Goal: Task Accomplishment & Management: Use online tool/utility

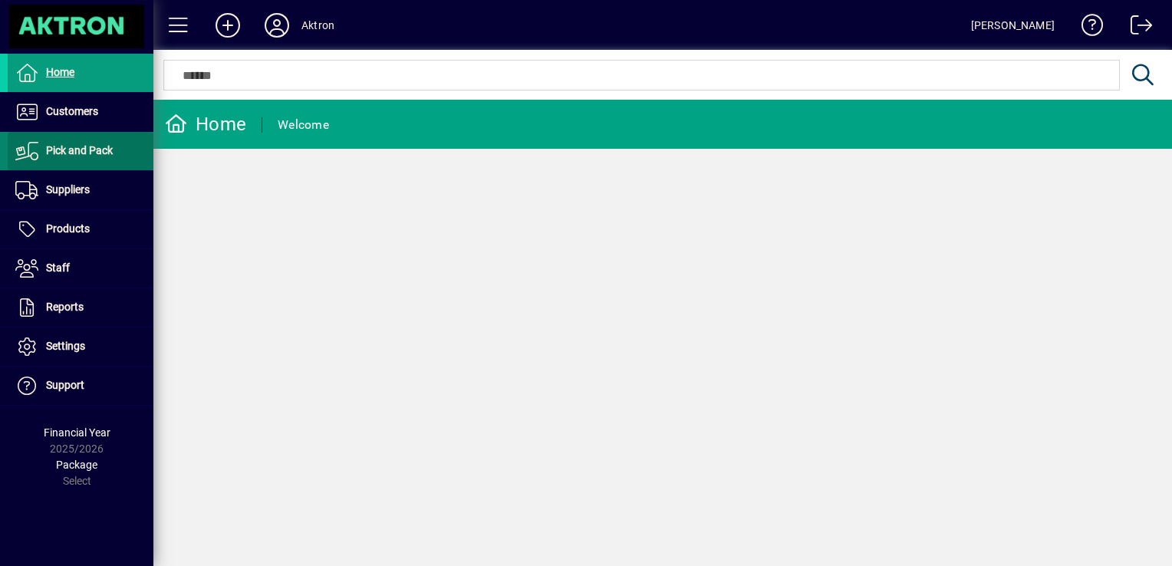
click at [95, 146] on span "Pick and Pack" at bounding box center [79, 150] width 67 height 12
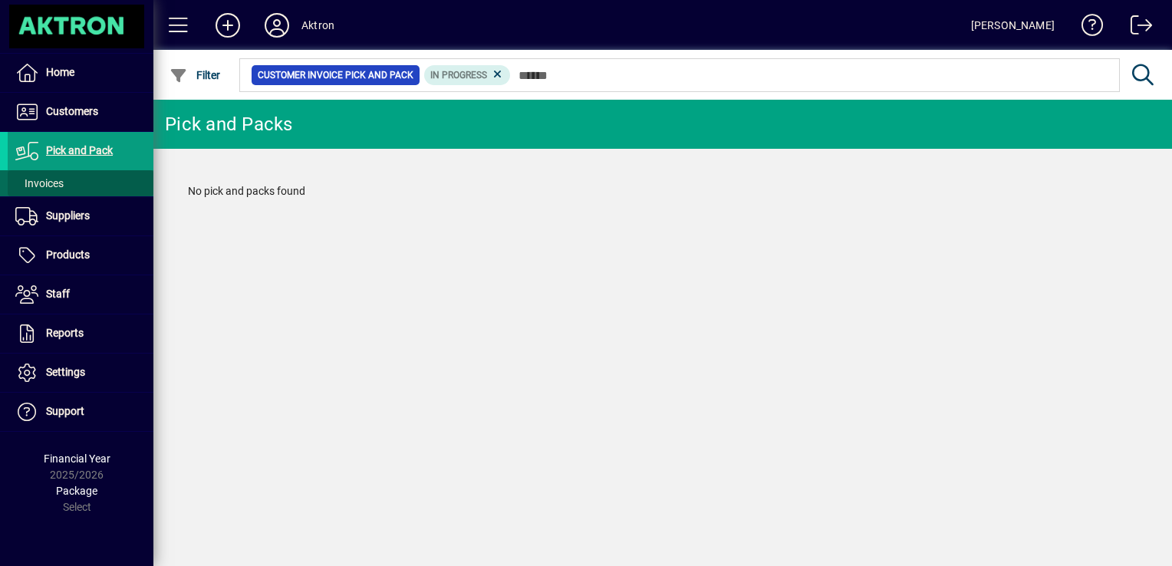
click at [68, 183] on span at bounding box center [81, 183] width 146 height 37
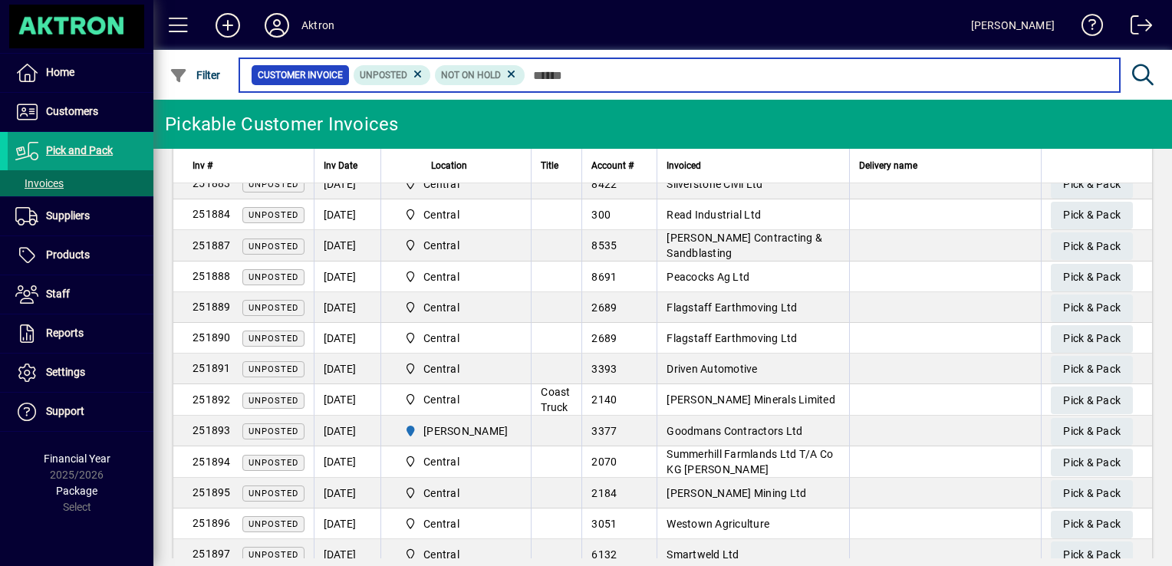
scroll to position [371, 0]
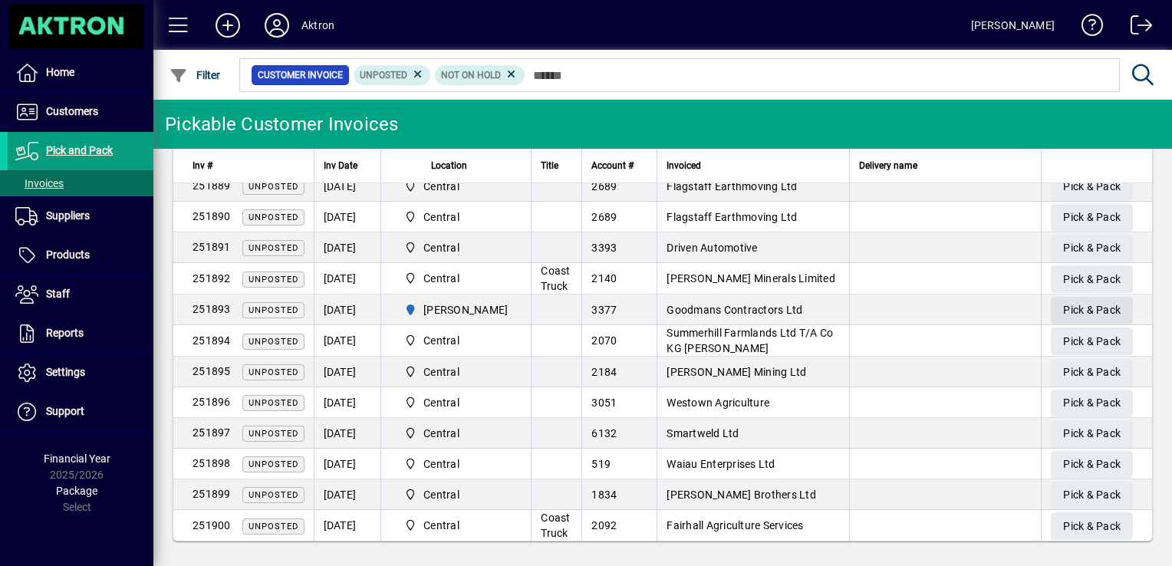
click at [1067, 305] on span "Pick & Pack" at bounding box center [1092, 310] width 58 height 25
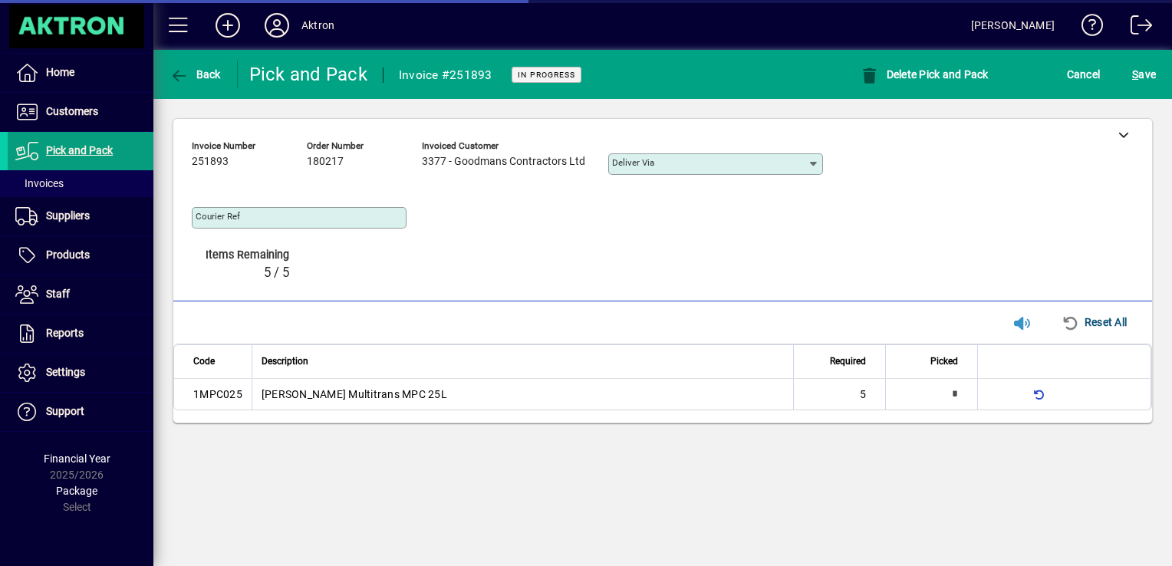
type input "**********"
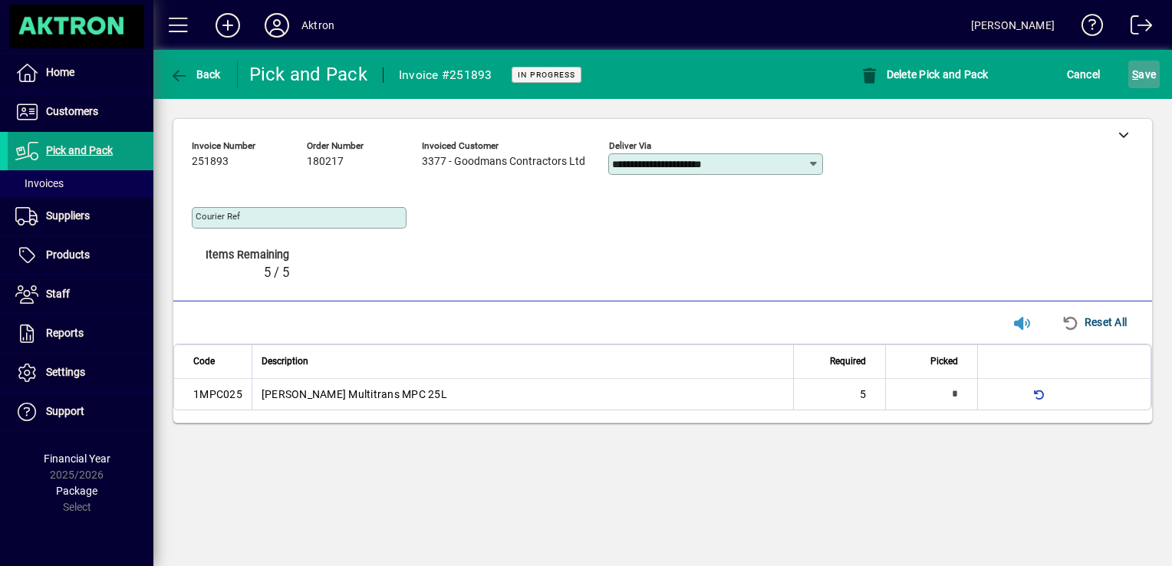
click at [1129, 74] on span "submit" at bounding box center [1144, 74] width 31 height 37
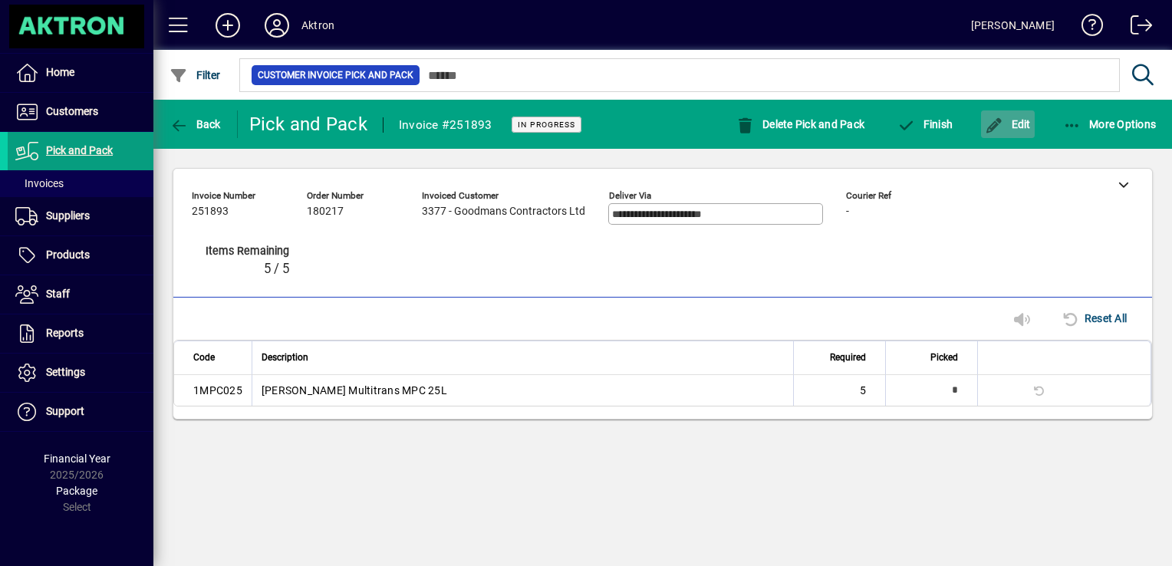
click at [1017, 134] on span "button" at bounding box center [1008, 124] width 54 height 37
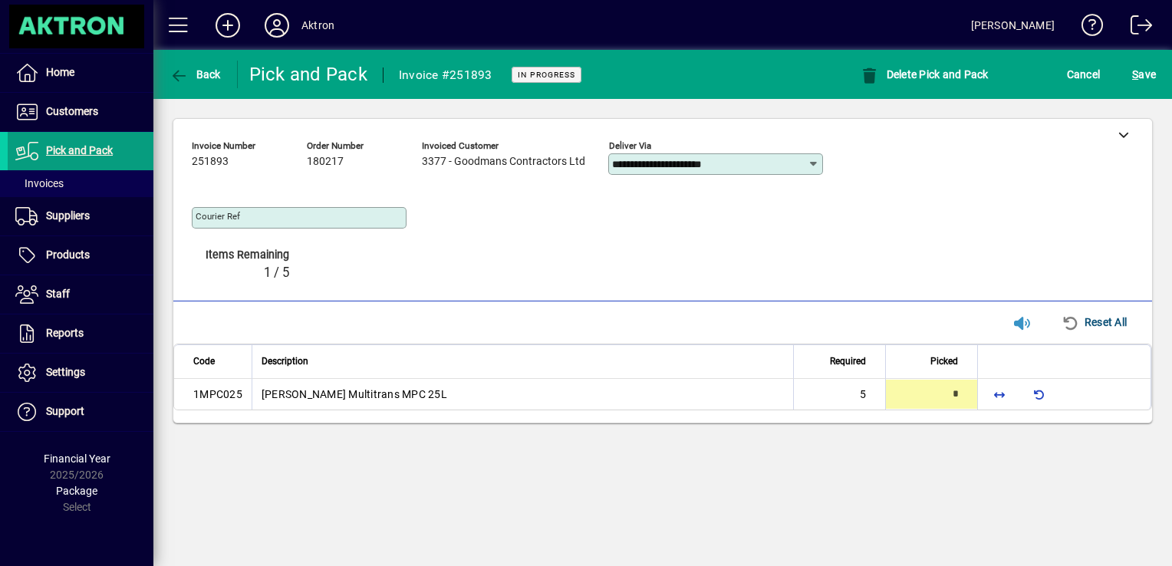
type input "*"
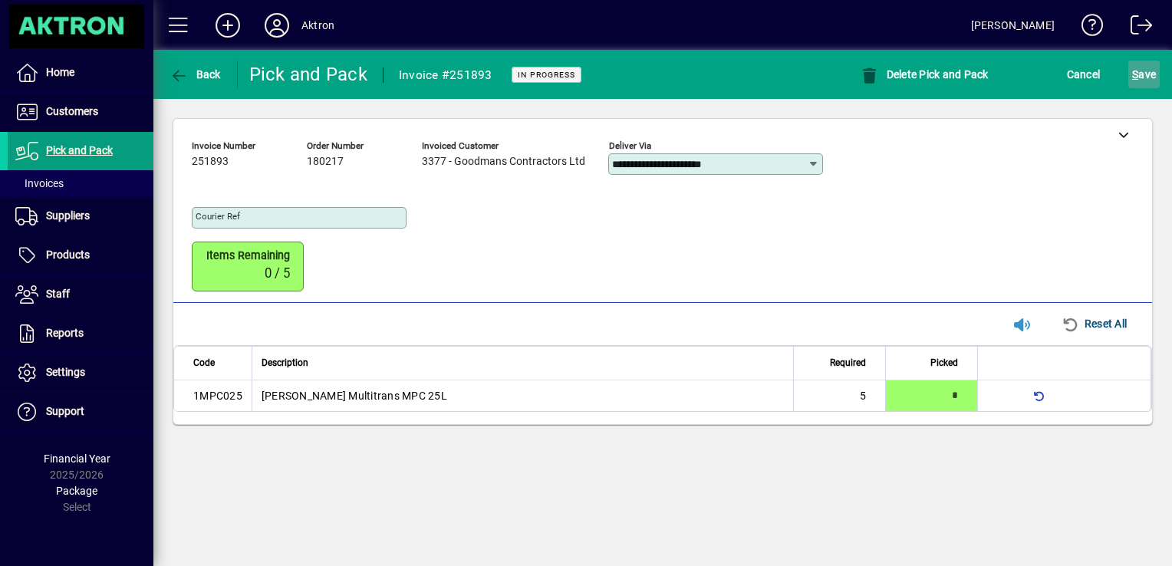
click at [1139, 78] on span "S ave" at bounding box center [1145, 74] width 24 height 25
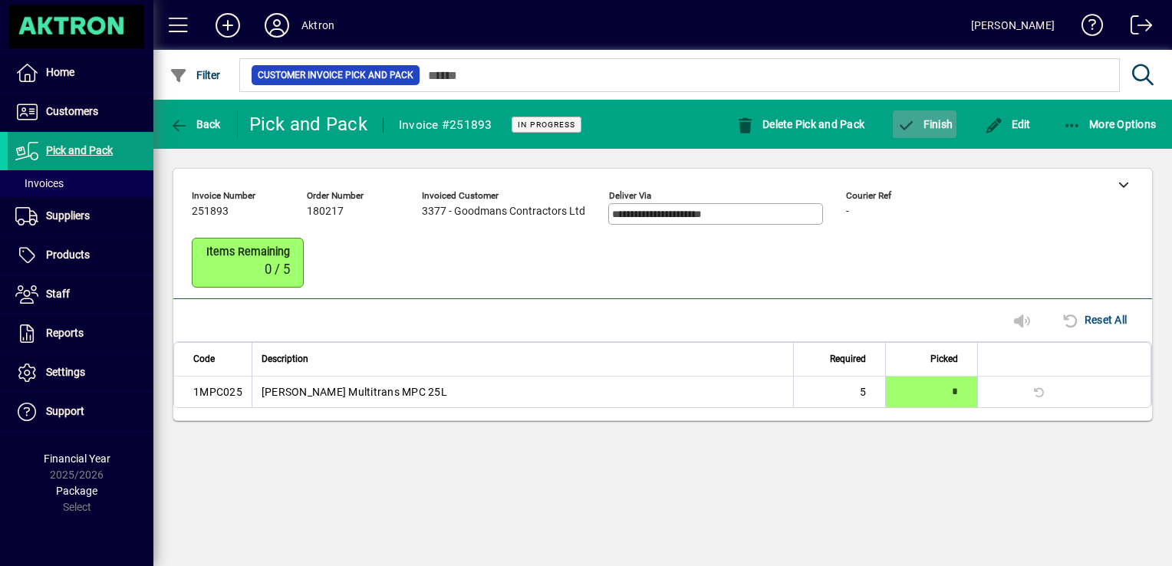
click at [938, 124] on span "Finish" at bounding box center [925, 124] width 56 height 12
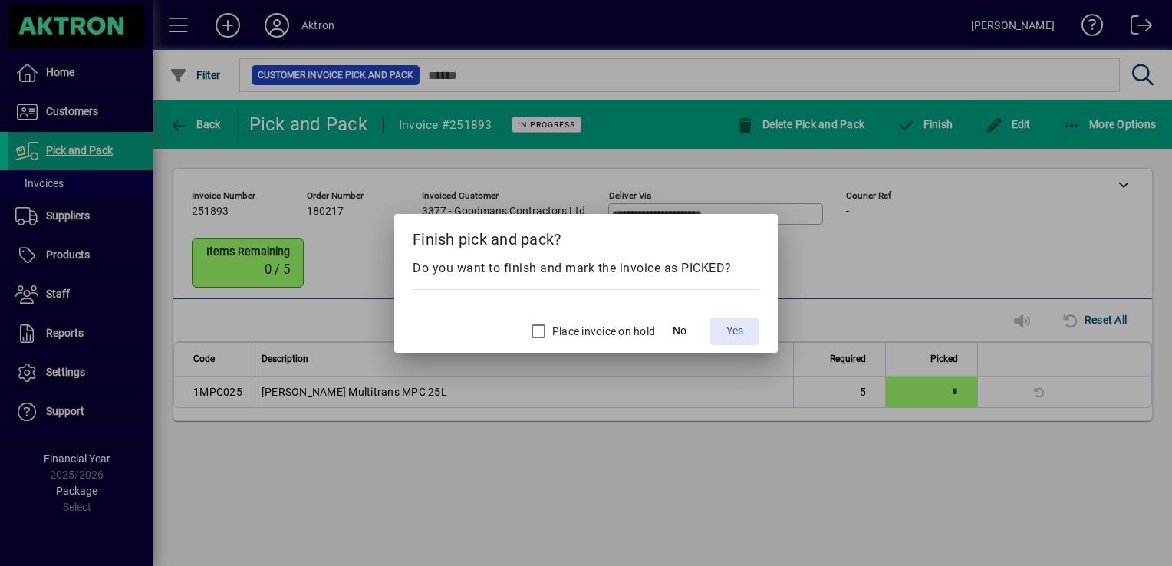
click at [737, 326] on span "Yes" at bounding box center [735, 331] width 17 height 16
